Goal: Task Accomplishment & Management: Use online tool/utility

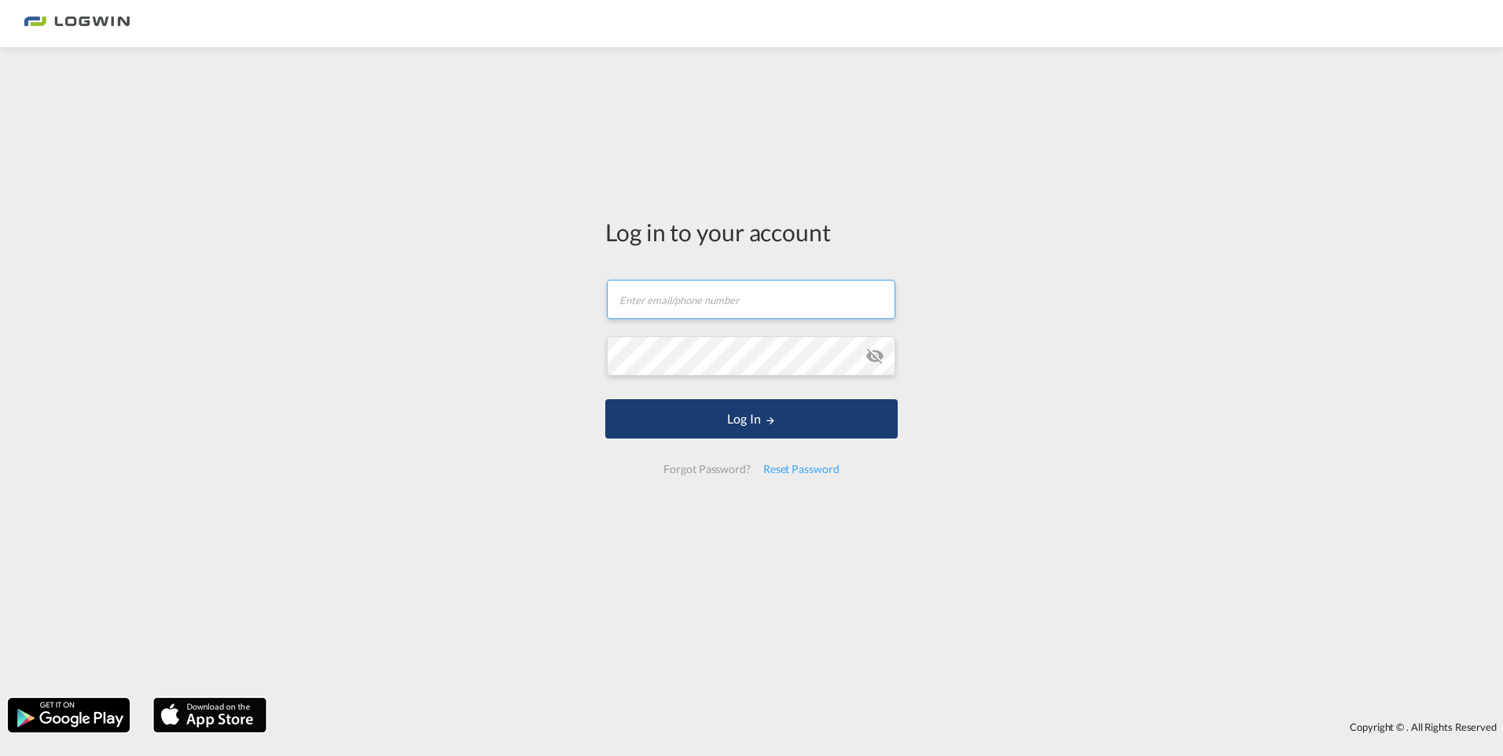
type input "[PERSON_NAME][EMAIL_ADDRESS][DOMAIN_NAME]"
click at [732, 418] on button "Log In" at bounding box center [751, 418] width 292 height 39
